Goal: Information Seeking & Learning: Find specific page/section

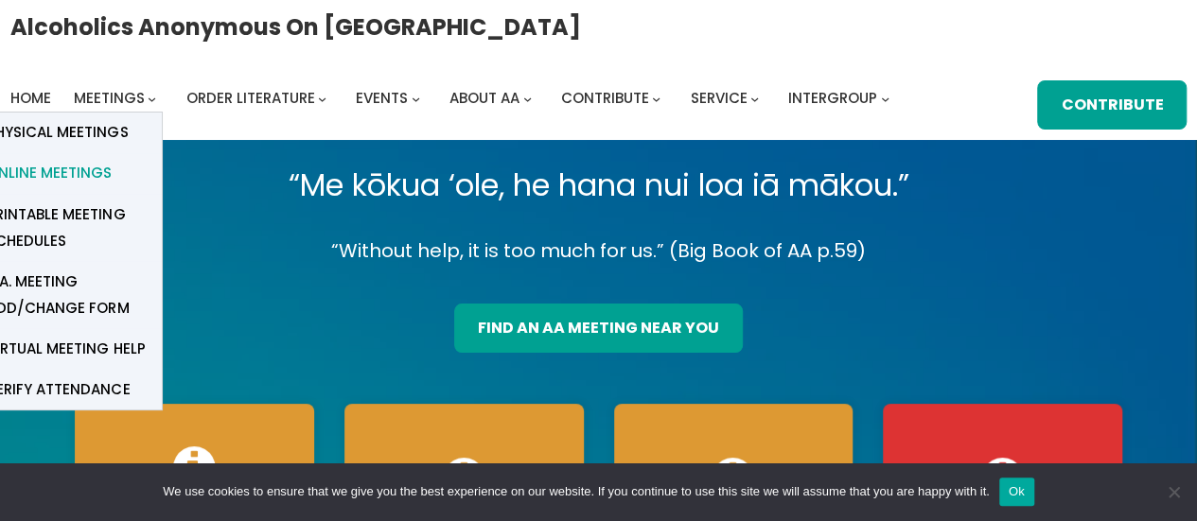
click at [70, 181] on span "Online Meetings" at bounding box center [49, 173] width 125 height 26
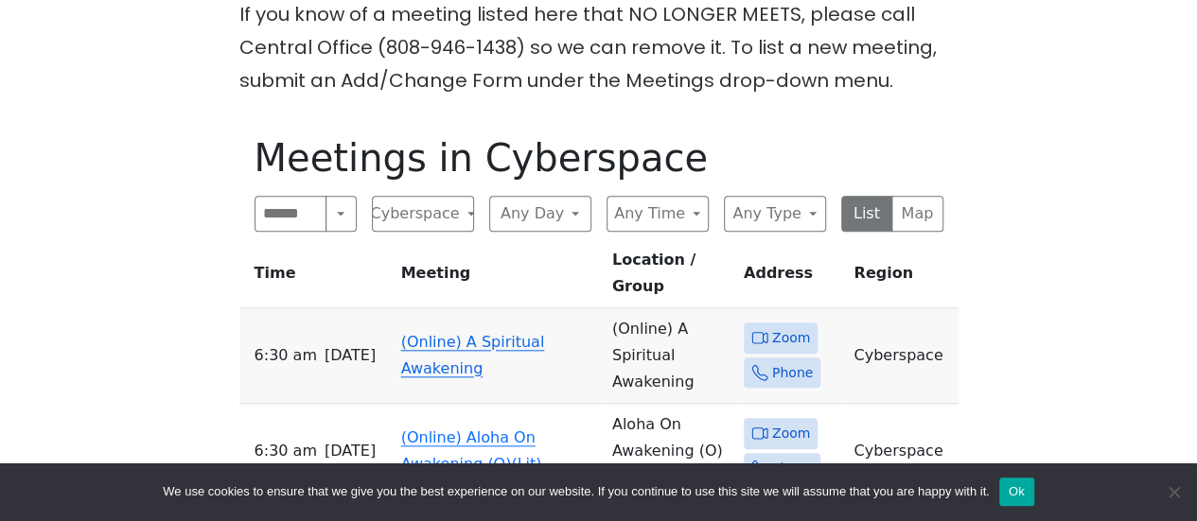
scroll to position [832, 0]
click at [443, 332] on link "(Online) A Spiritual Awakening" at bounding box center [473, 354] width 144 height 44
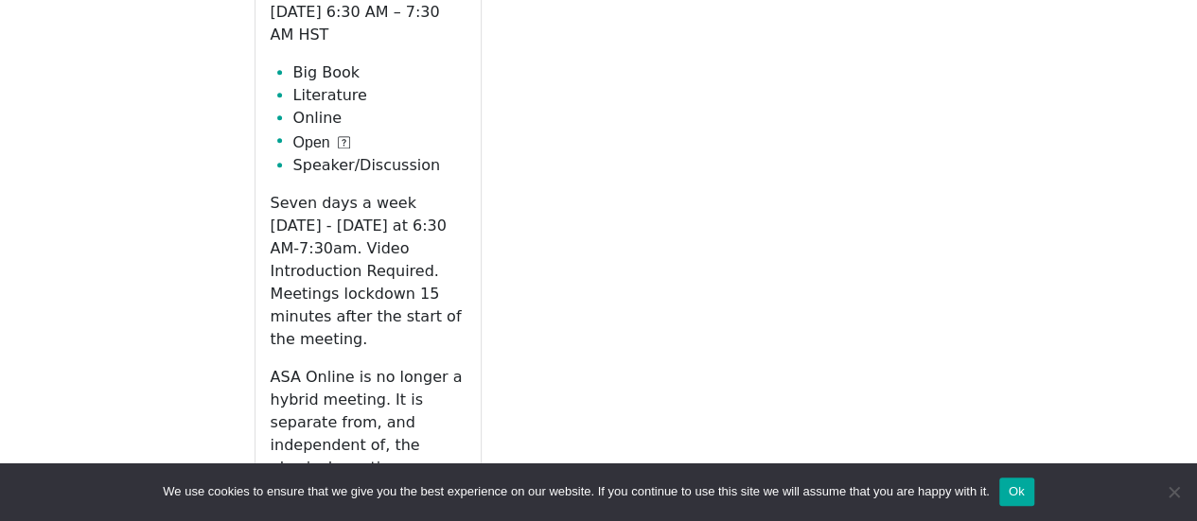
scroll to position [1114, 0]
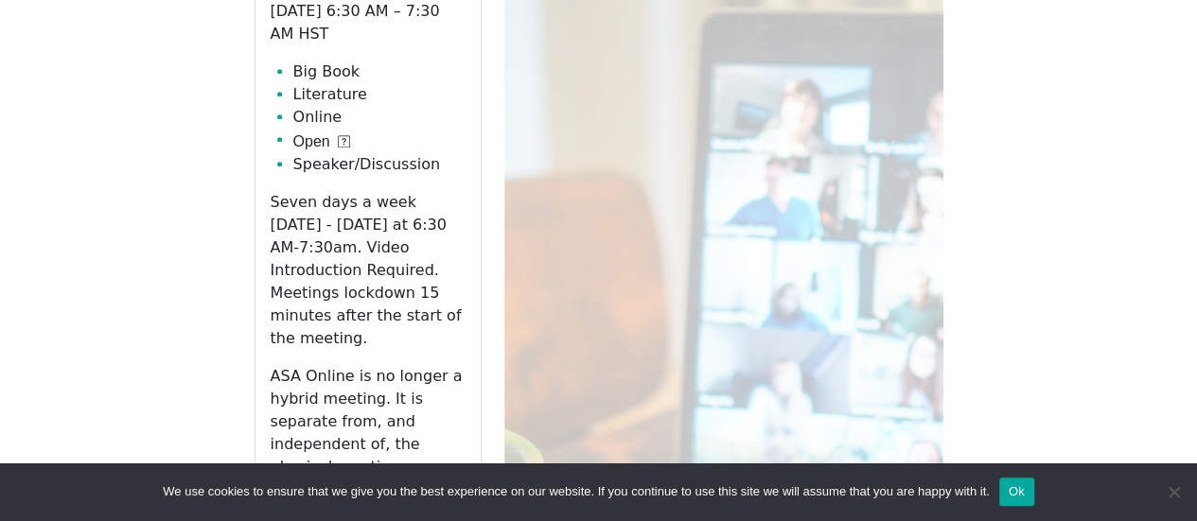
click at [399, 494] on link "Zoom" at bounding box center [368, 512] width 195 height 36
